Goal: Transaction & Acquisition: Purchase product/service

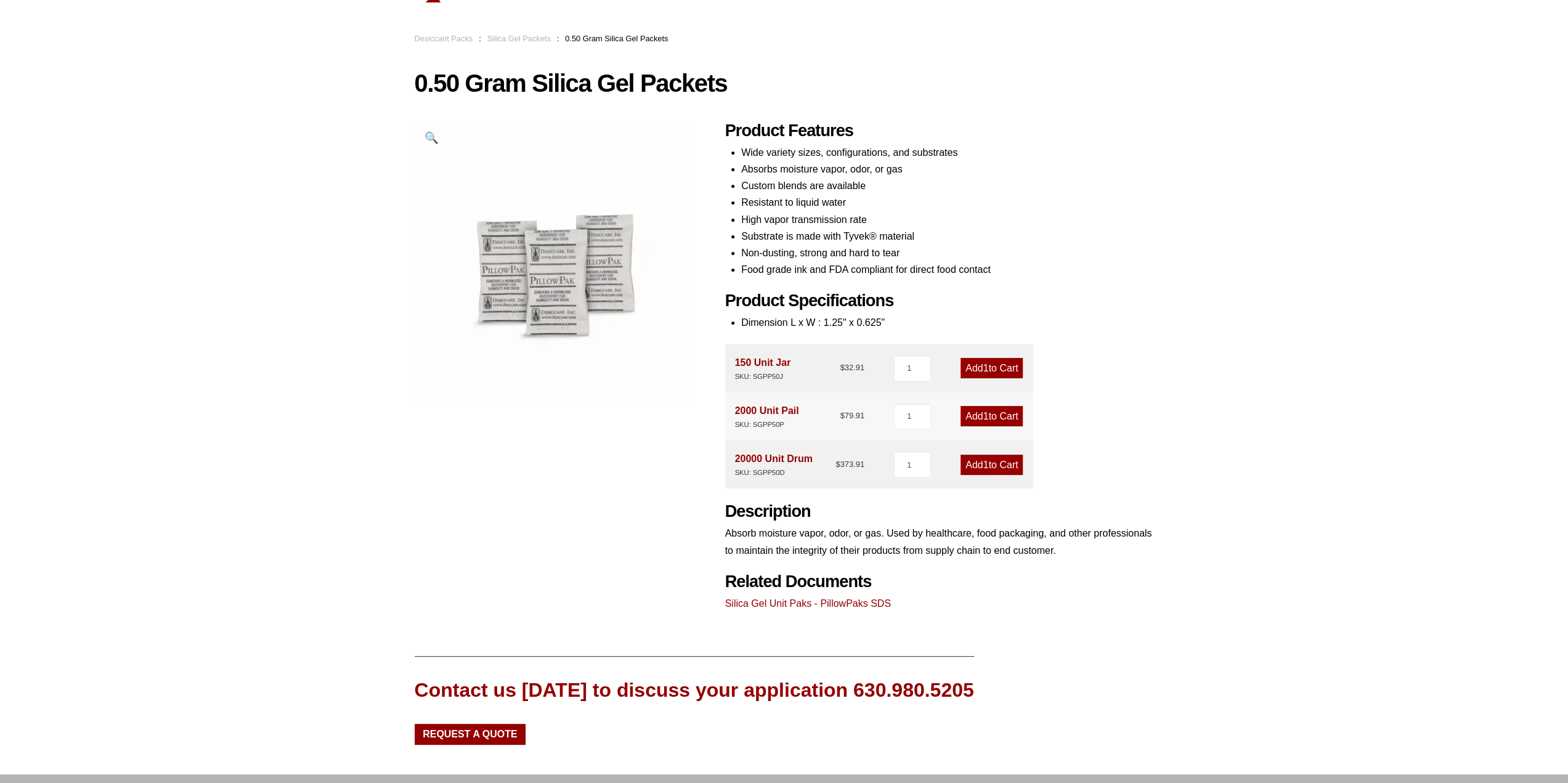
scroll to position [61, 0]
click at [771, 468] on div "SKU: SGPP50D" at bounding box center [774, 472] width 77 height 12
click at [807, 455] on div "20000 Unit Drum SKU: SGPP50D" at bounding box center [774, 464] width 77 height 28
click at [857, 462] on bdi "$ 373.91" at bounding box center [850, 463] width 29 height 9
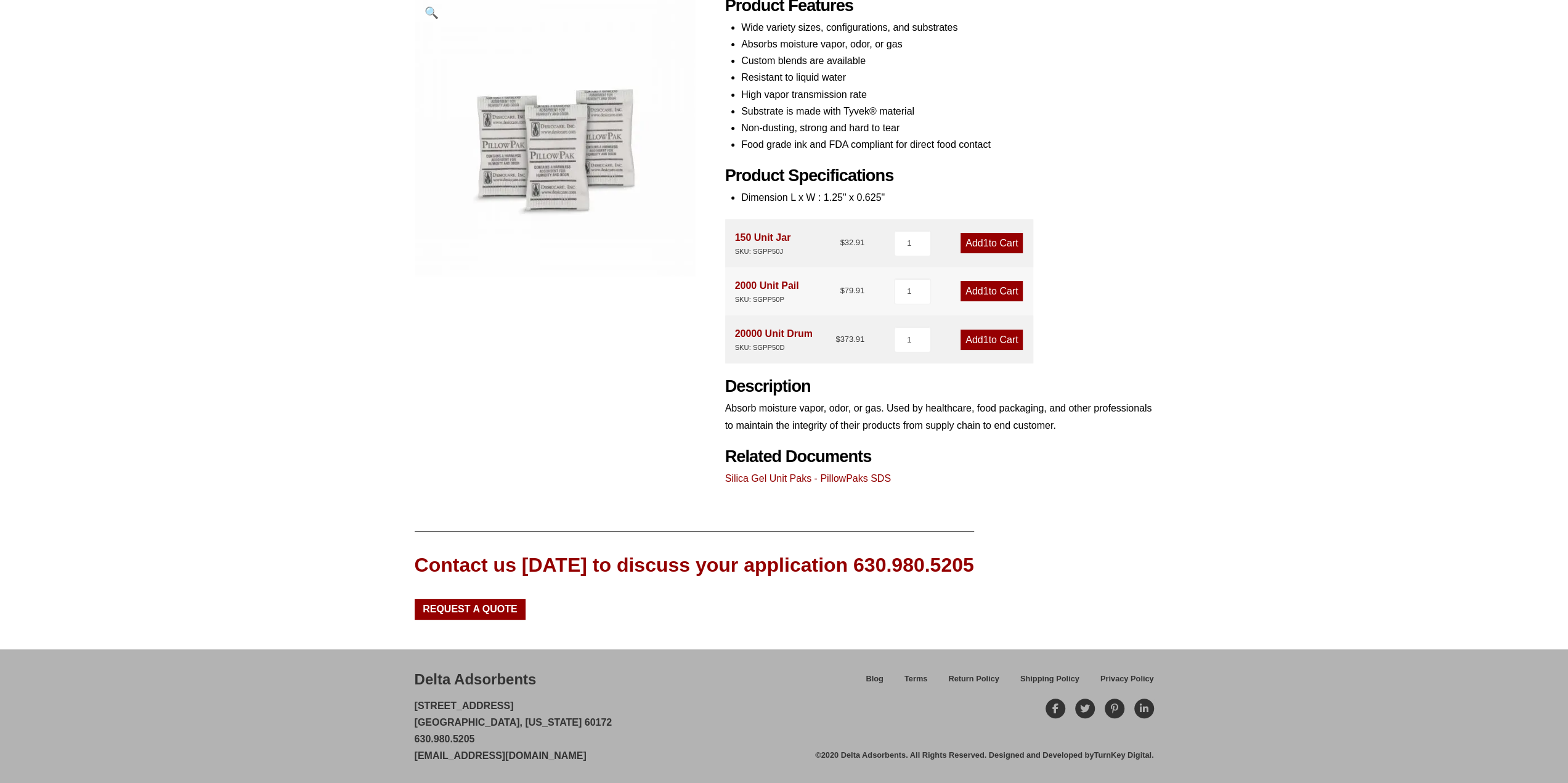
scroll to position [0, 0]
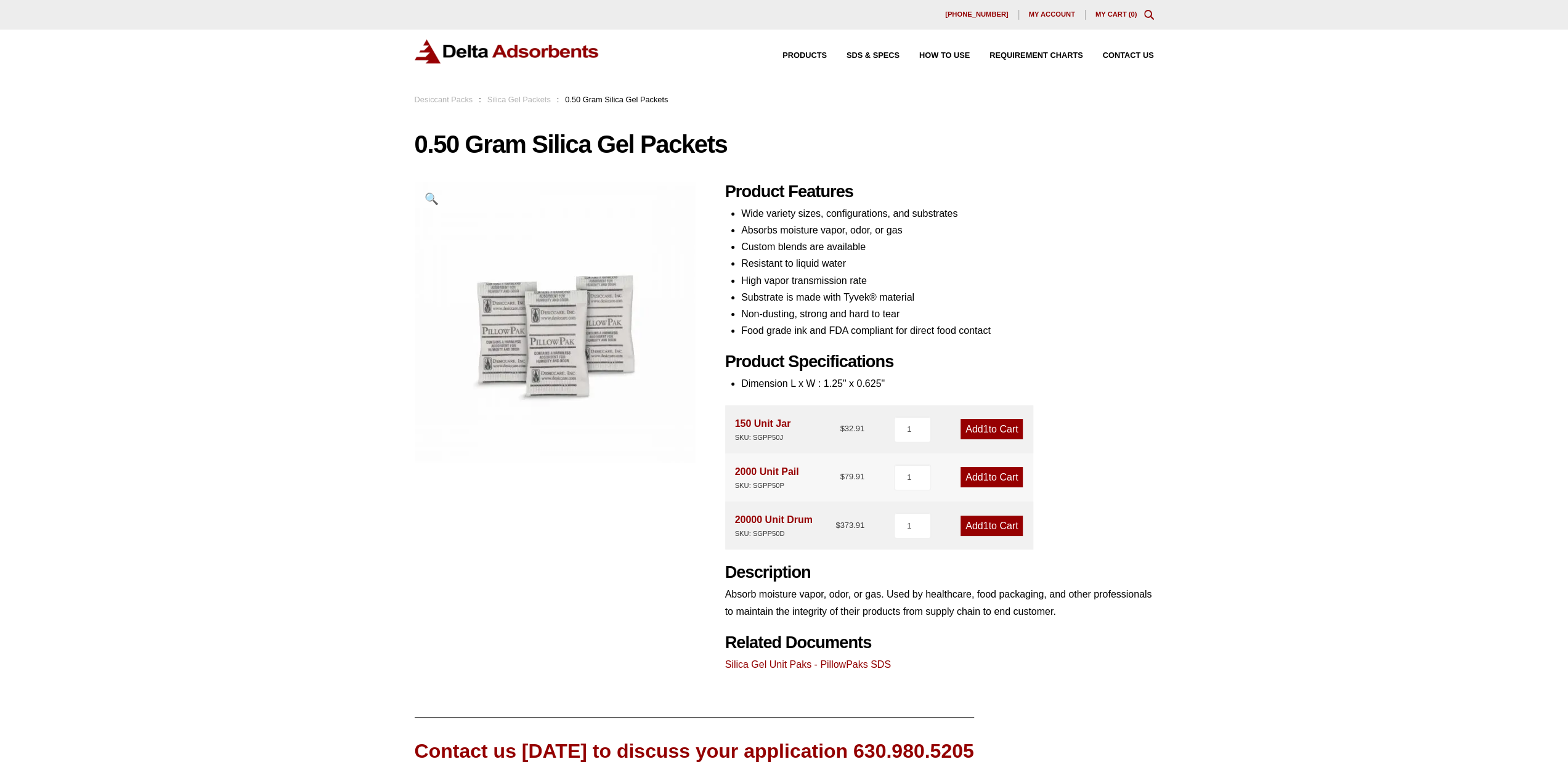
click at [1002, 528] on link "Add 1 to Cart" at bounding box center [991, 525] width 62 height 20
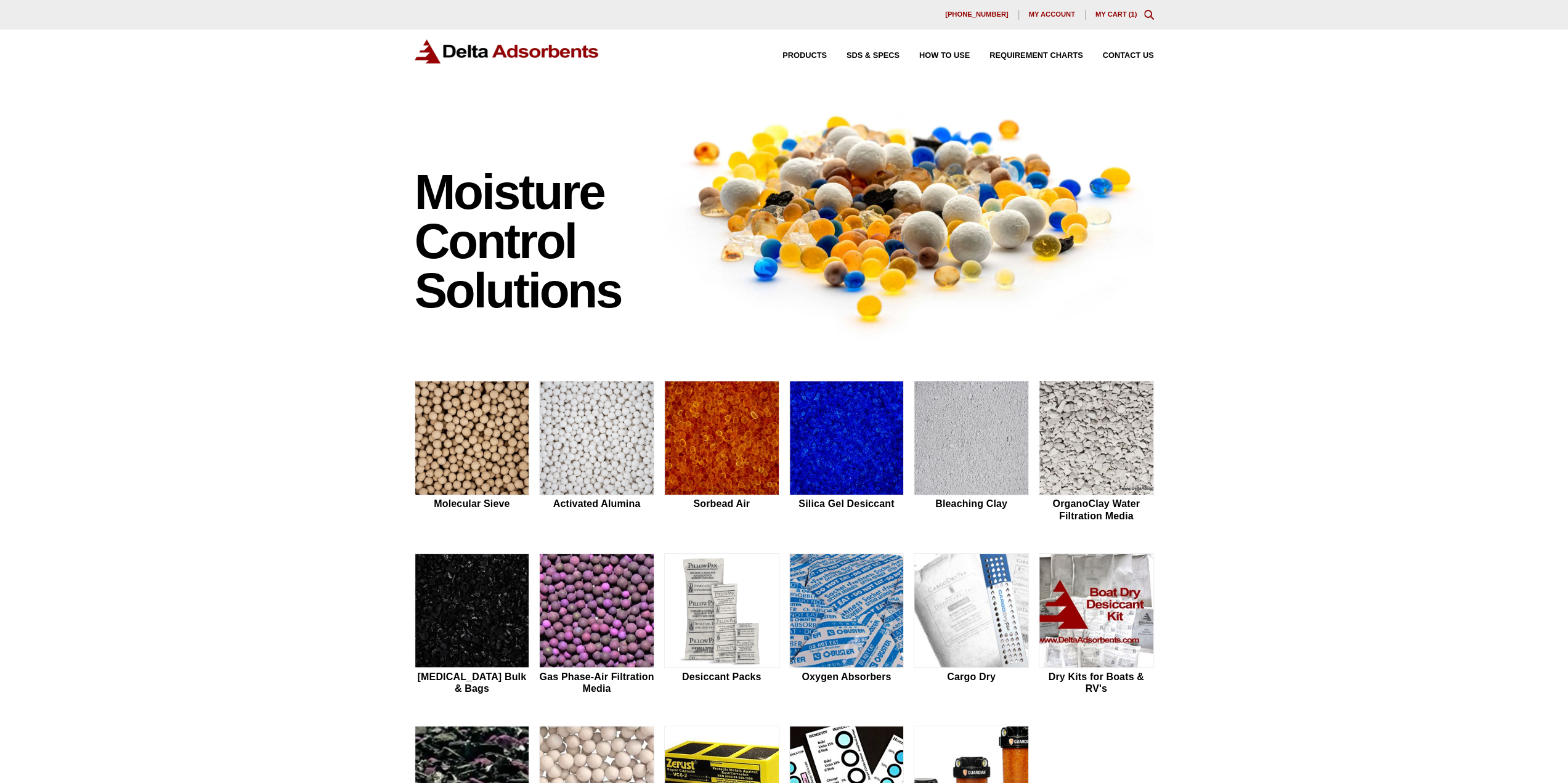
click at [1116, 17] on link "My Cart ( 1 )" at bounding box center [1116, 14] width 42 height 7
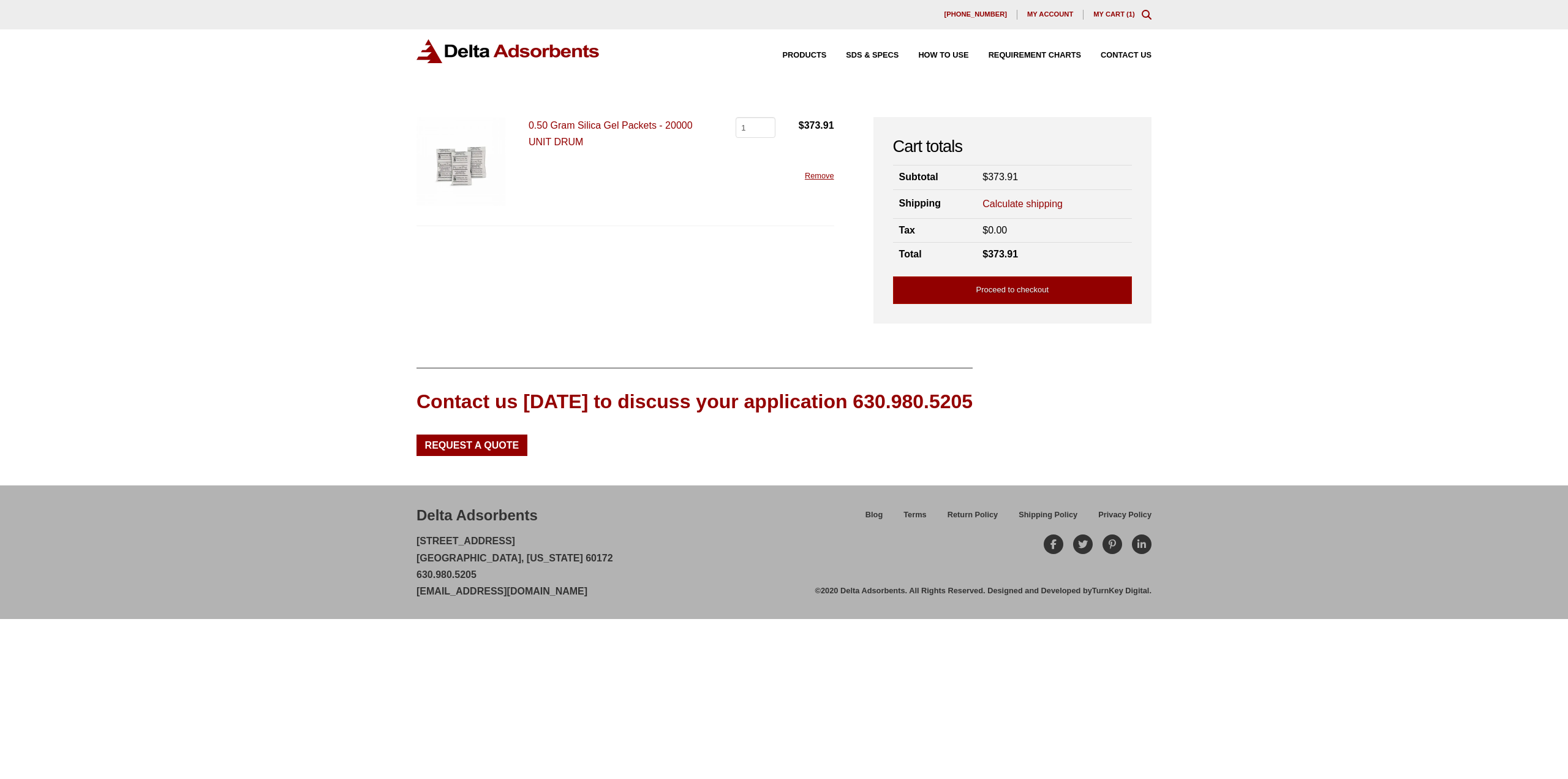
click at [1038, 204] on link "Calculate shipping" at bounding box center [1023, 204] width 80 height 14
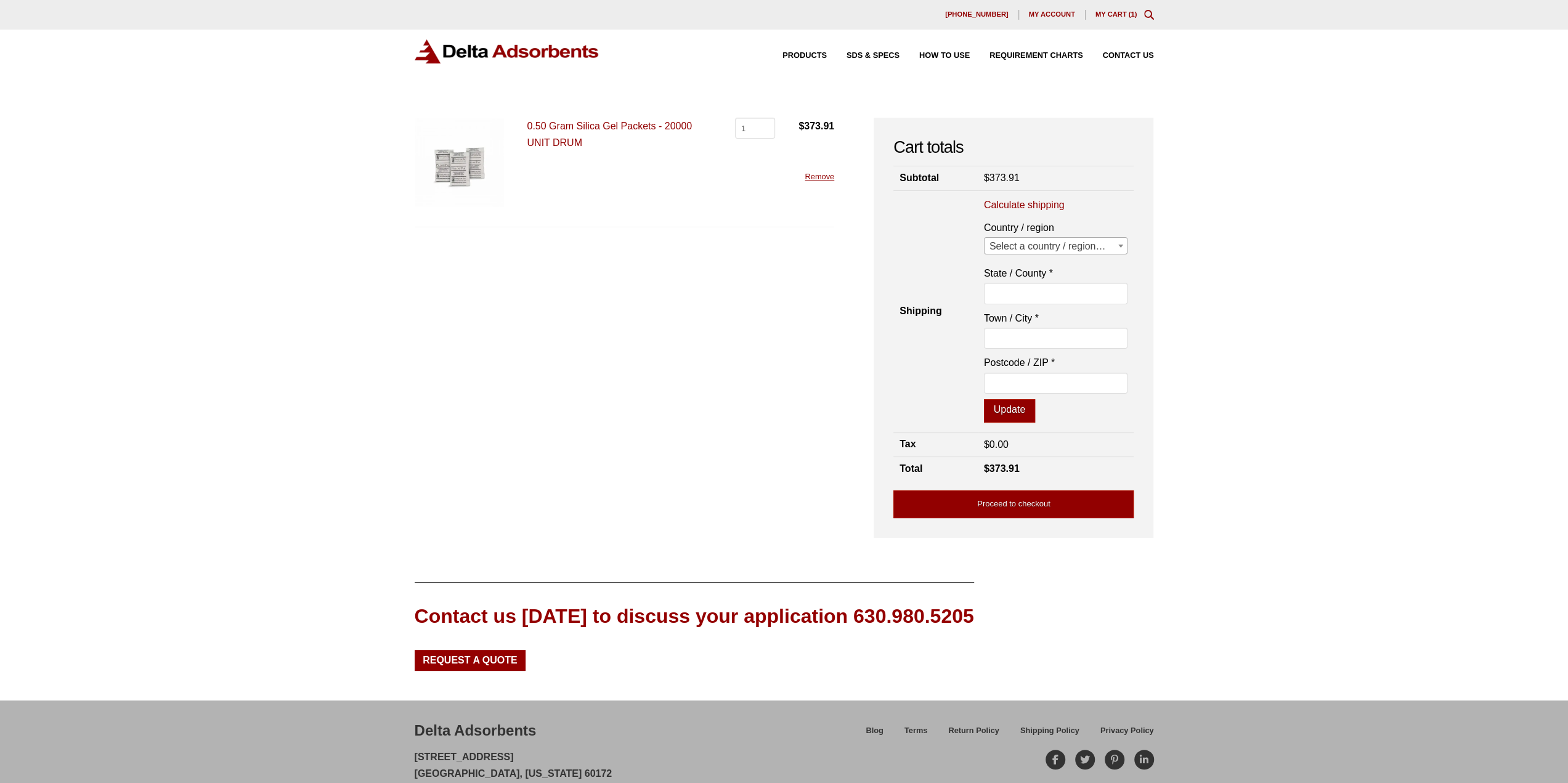
click at [1057, 244] on span "Select a country / region…" at bounding box center [1055, 246] width 143 height 17
select select "US"
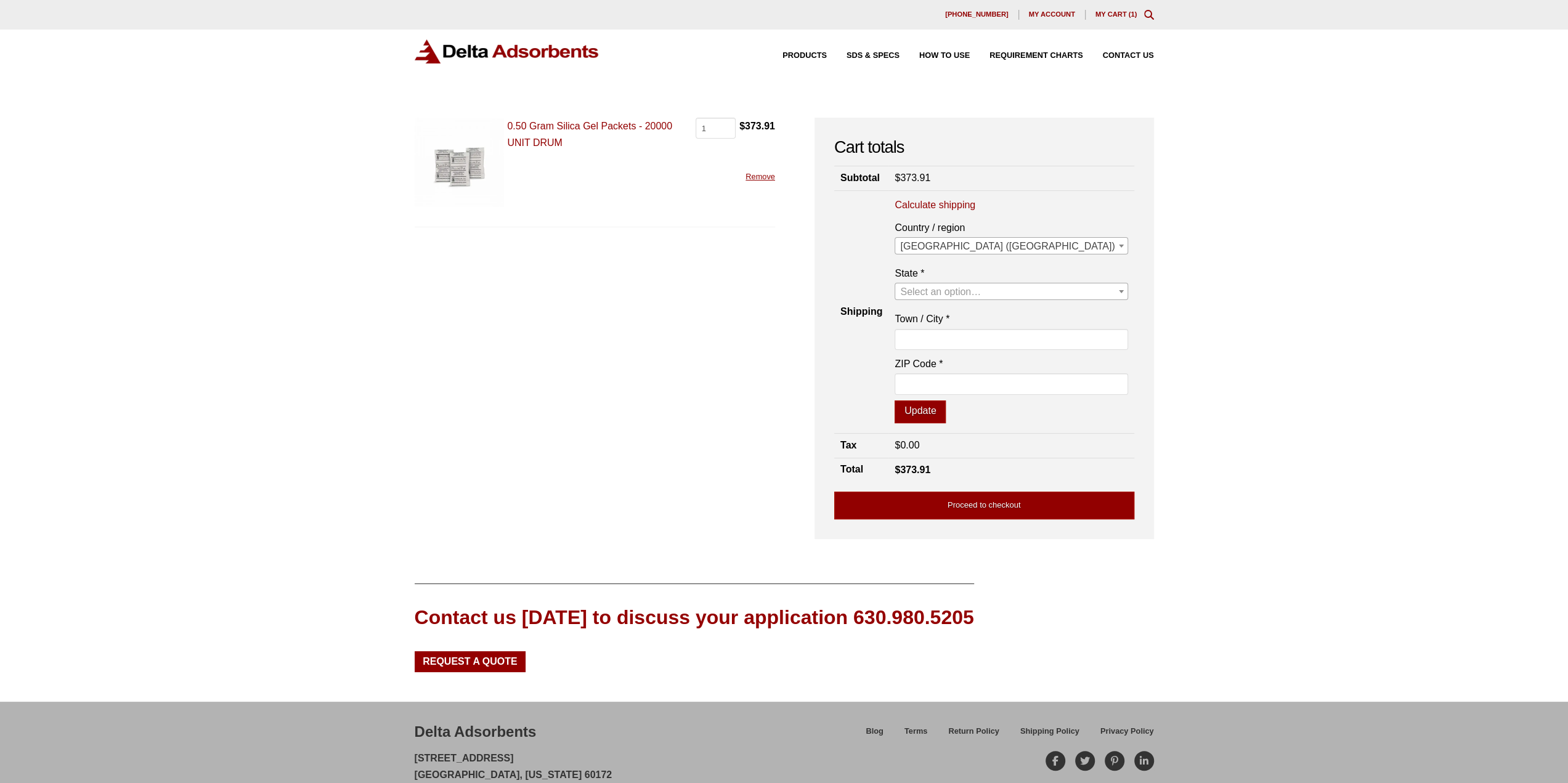
click at [981, 286] on span "Select an option…" at bounding box center [940, 291] width 81 height 10
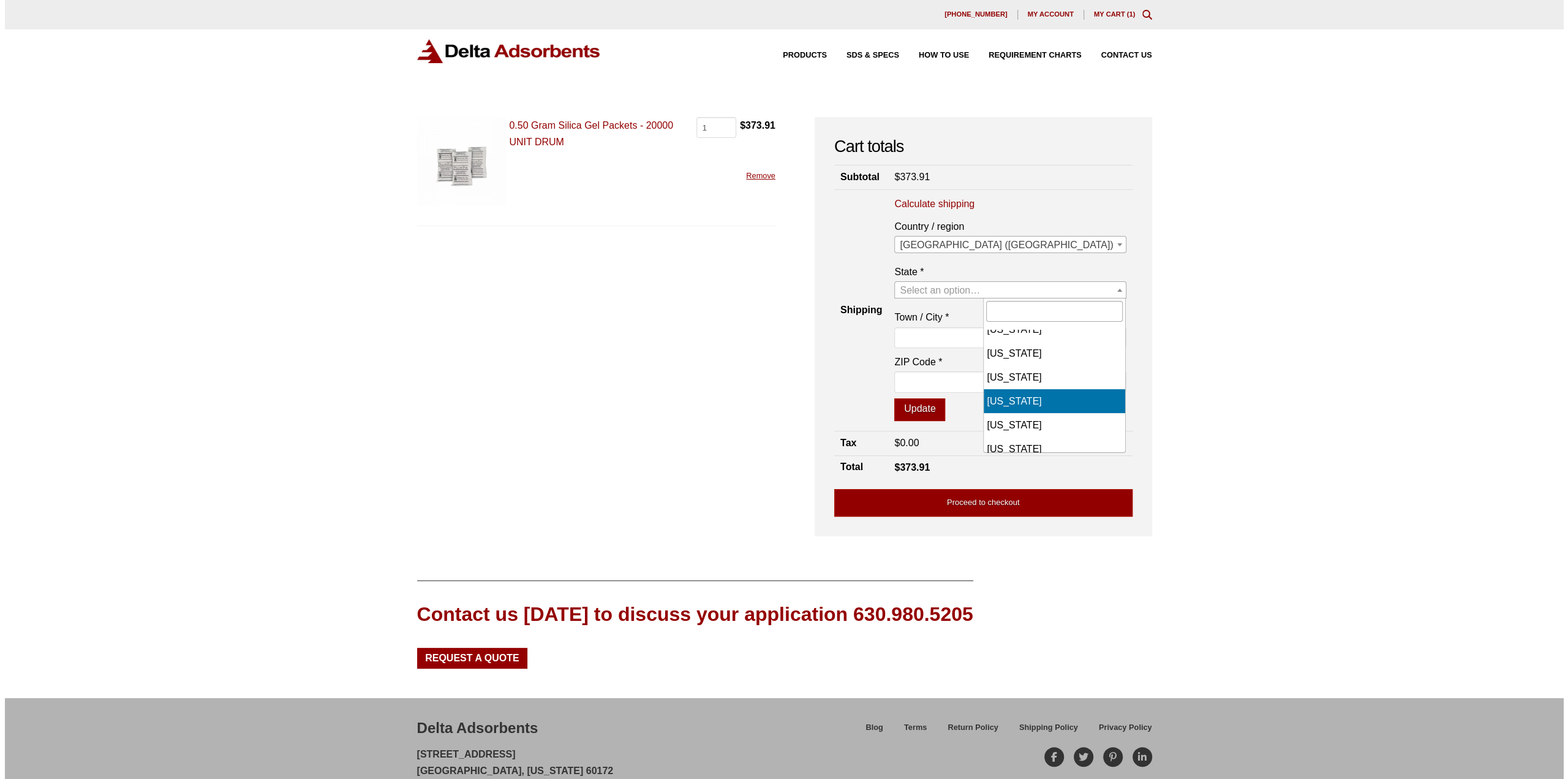
scroll to position [181, 0]
select select "FL"
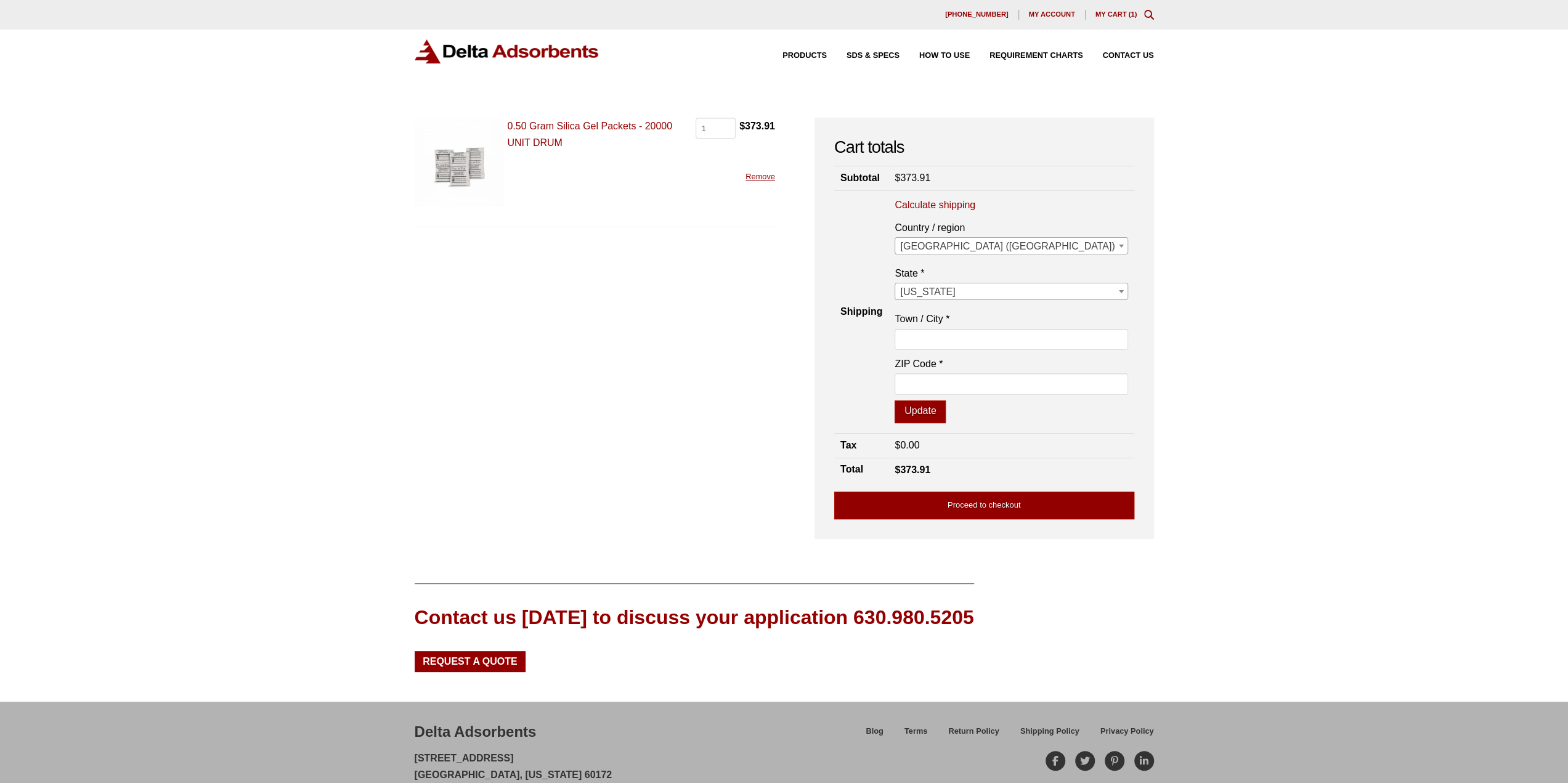
click at [1055, 366] on label "ZIP Code *" at bounding box center [1011, 364] width 233 height 17
click at [1055, 373] on input "ZIP Code *" at bounding box center [1011, 384] width 233 height 21
type input "32164"
click at [945, 410] on button "Update" at bounding box center [920, 411] width 51 height 23
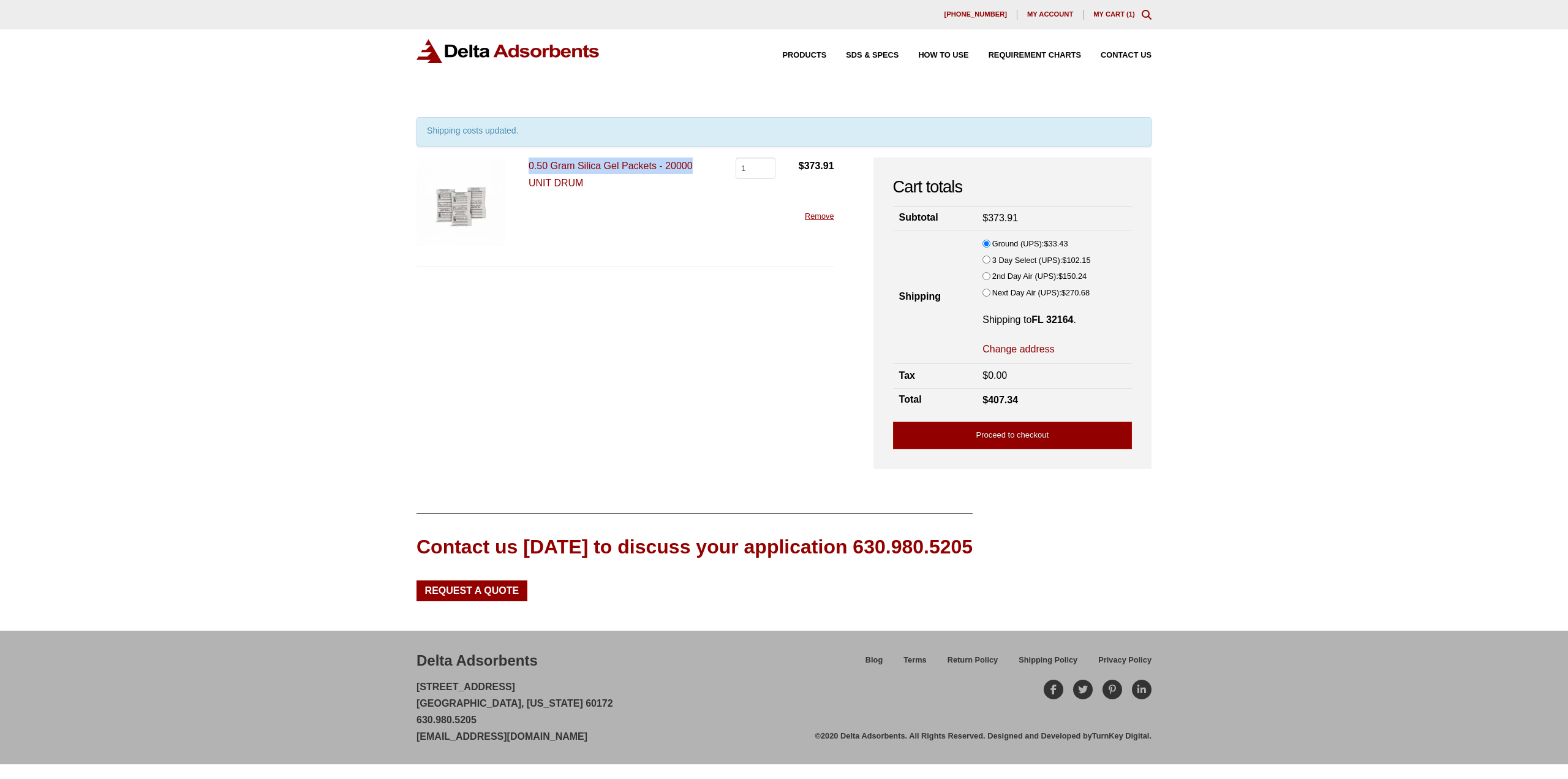
drag, startPoint x: 701, startPoint y: 164, endPoint x: 528, endPoint y: 166, distance: 173.0
click at [529, 166] on p "0.50 Gram Silica Gel Packets - 20000 UNIT DRUM" at bounding box center [620, 173] width 184 height 33
copy link "0.50 Gram Silica Gel Packets - 20000"
click at [188, 149] on div "Our website has detected that you are using an outdated browser that will preve…" at bounding box center [784, 389] width 1568 height 779
